Goal: Find specific page/section: Find specific page/section

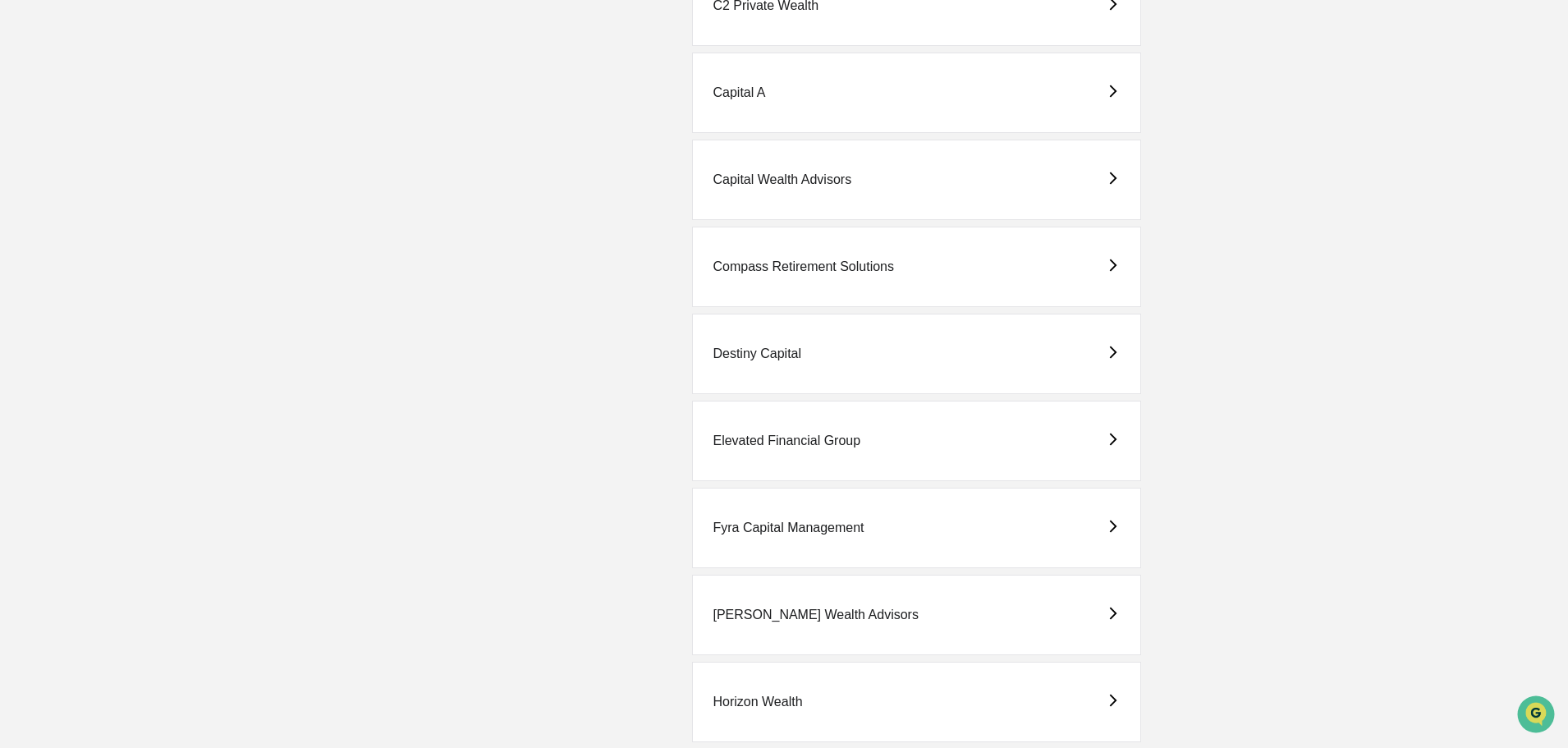
scroll to position [985, 0]
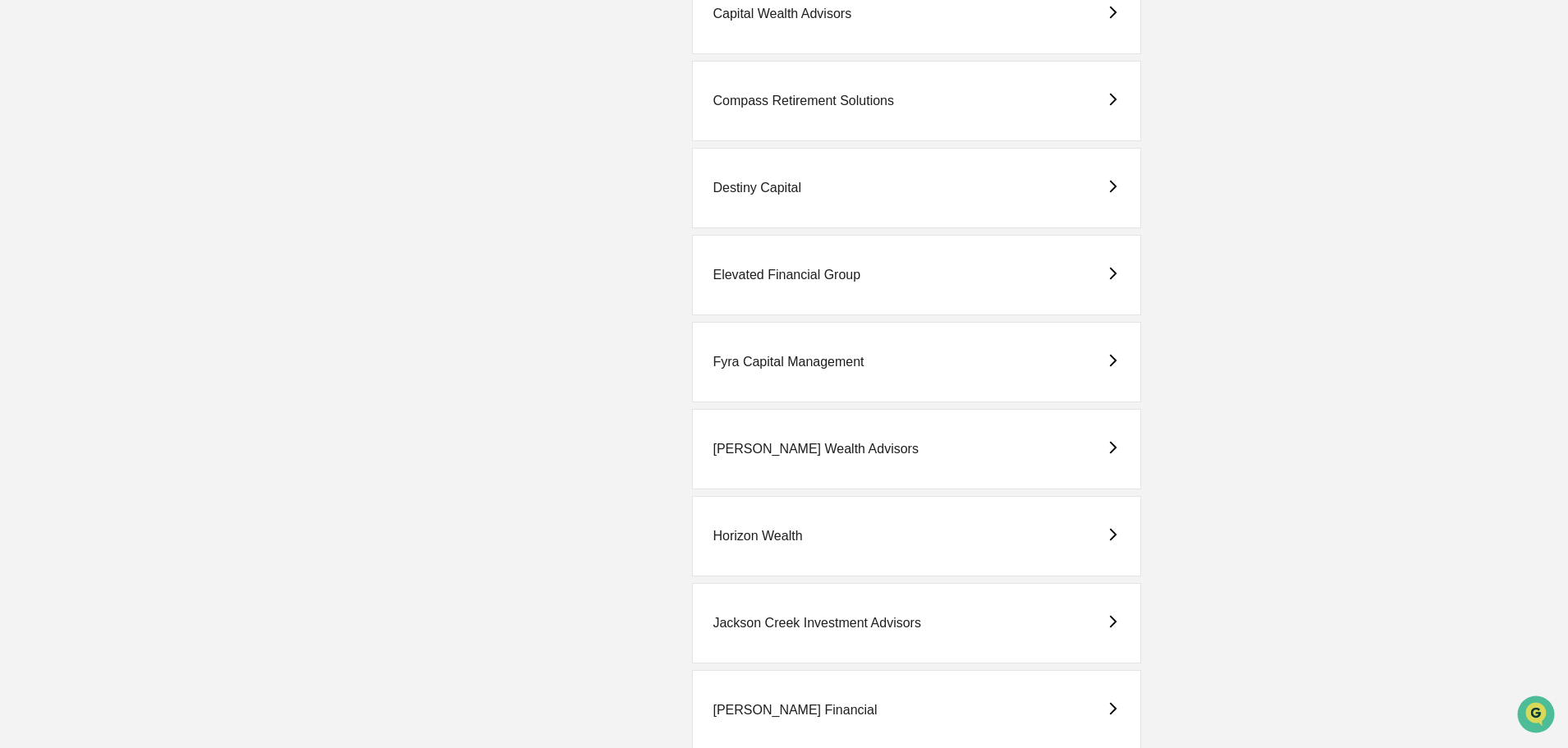
click at [772, 272] on div "Elevated Financial Group" at bounding box center [787, 275] width 148 height 15
